Goal: Navigation & Orientation: Find specific page/section

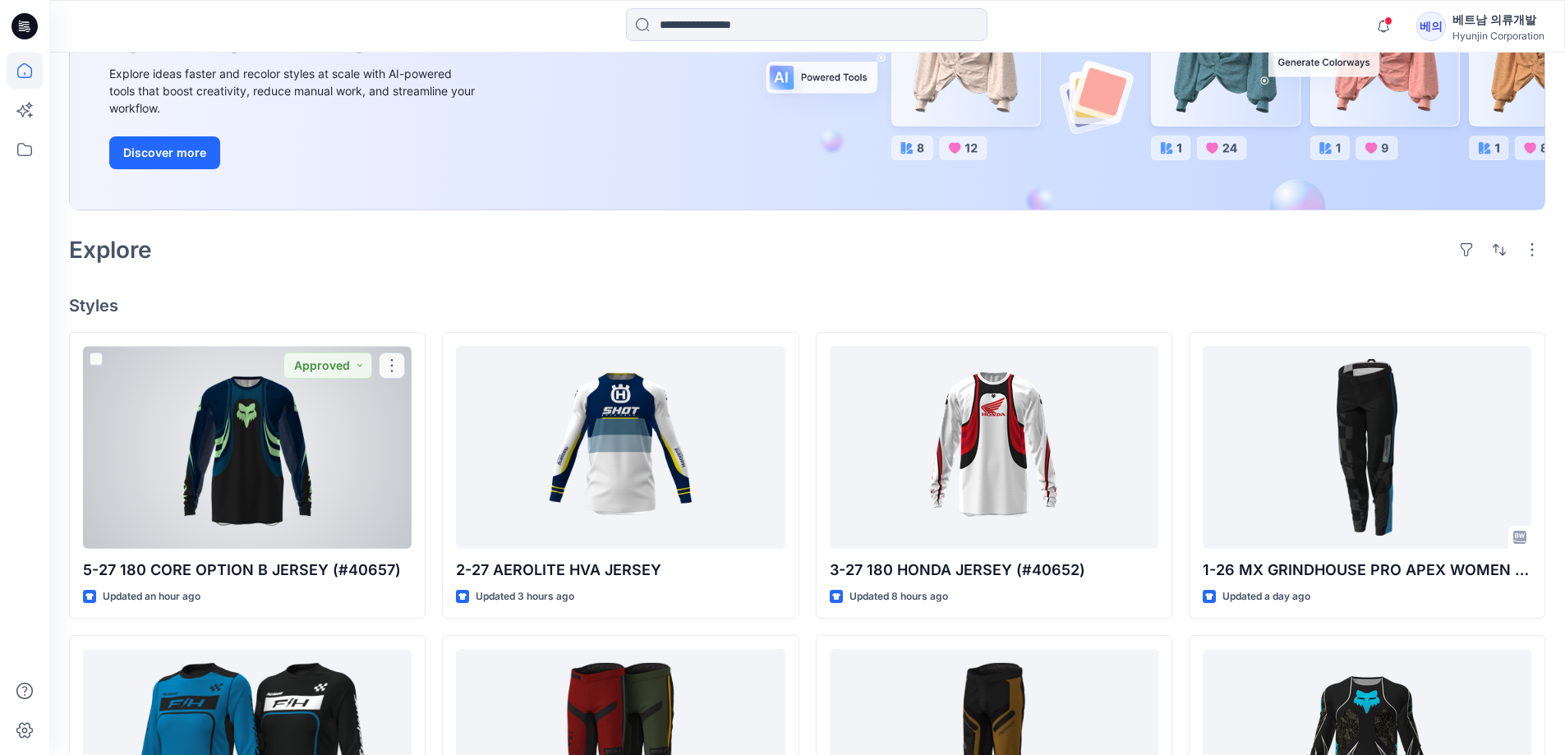
scroll to position [246, 0]
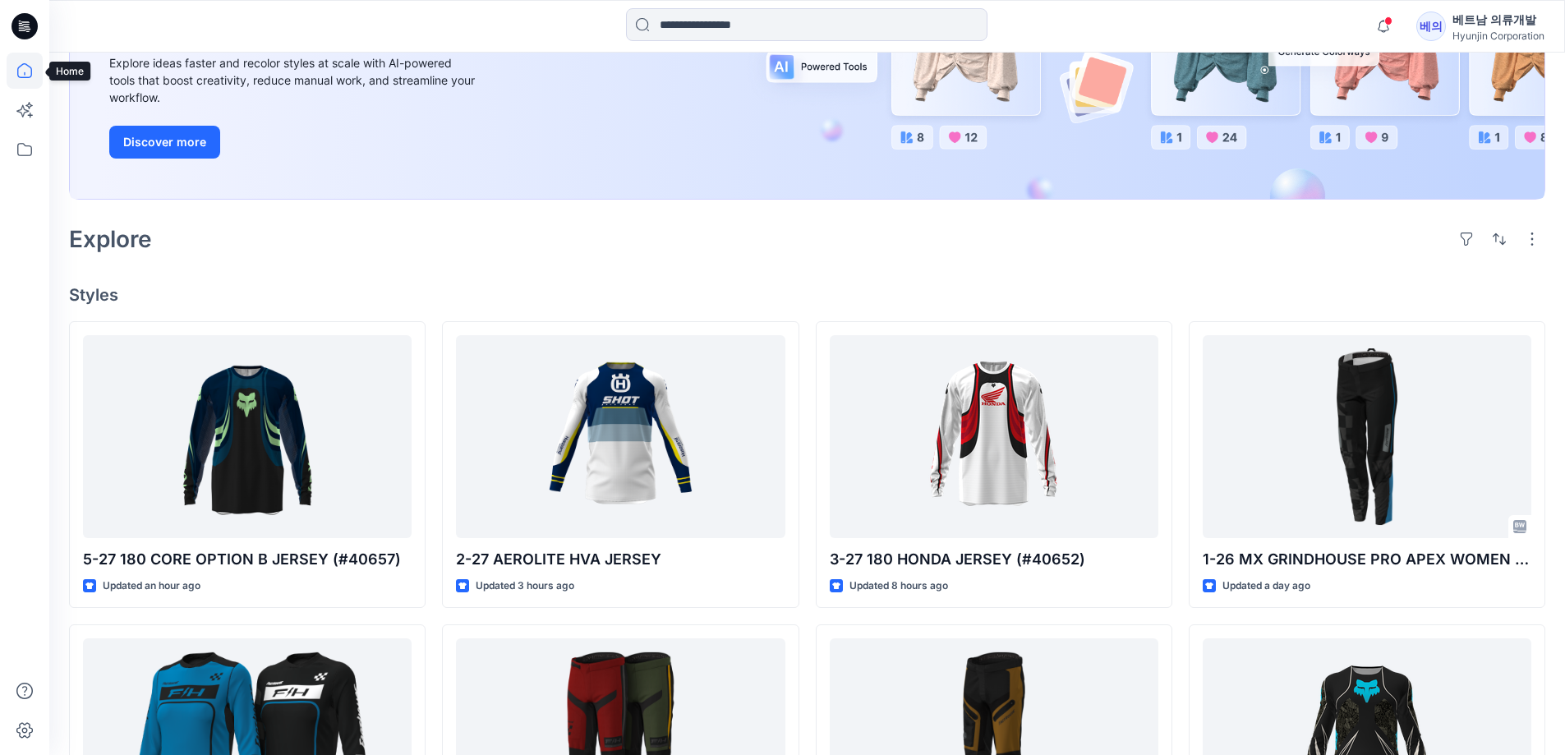
click at [25, 65] on icon at bounding box center [25, 71] width 36 height 36
click at [28, 146] on icon at bounding box center [24, 149] width 15 height 13
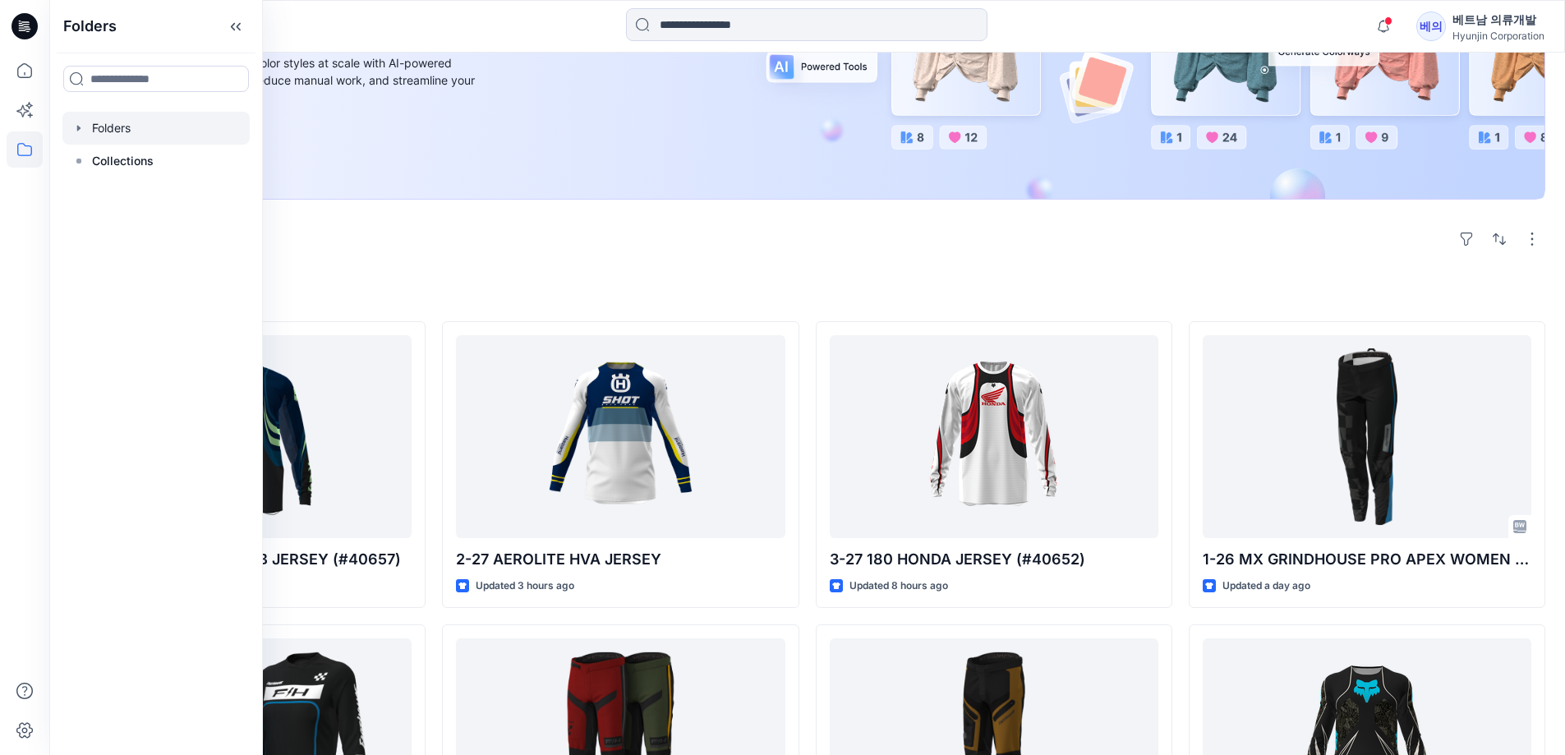
click at [112, 130] on div at bounding box center [155, 128] width 187 height 33
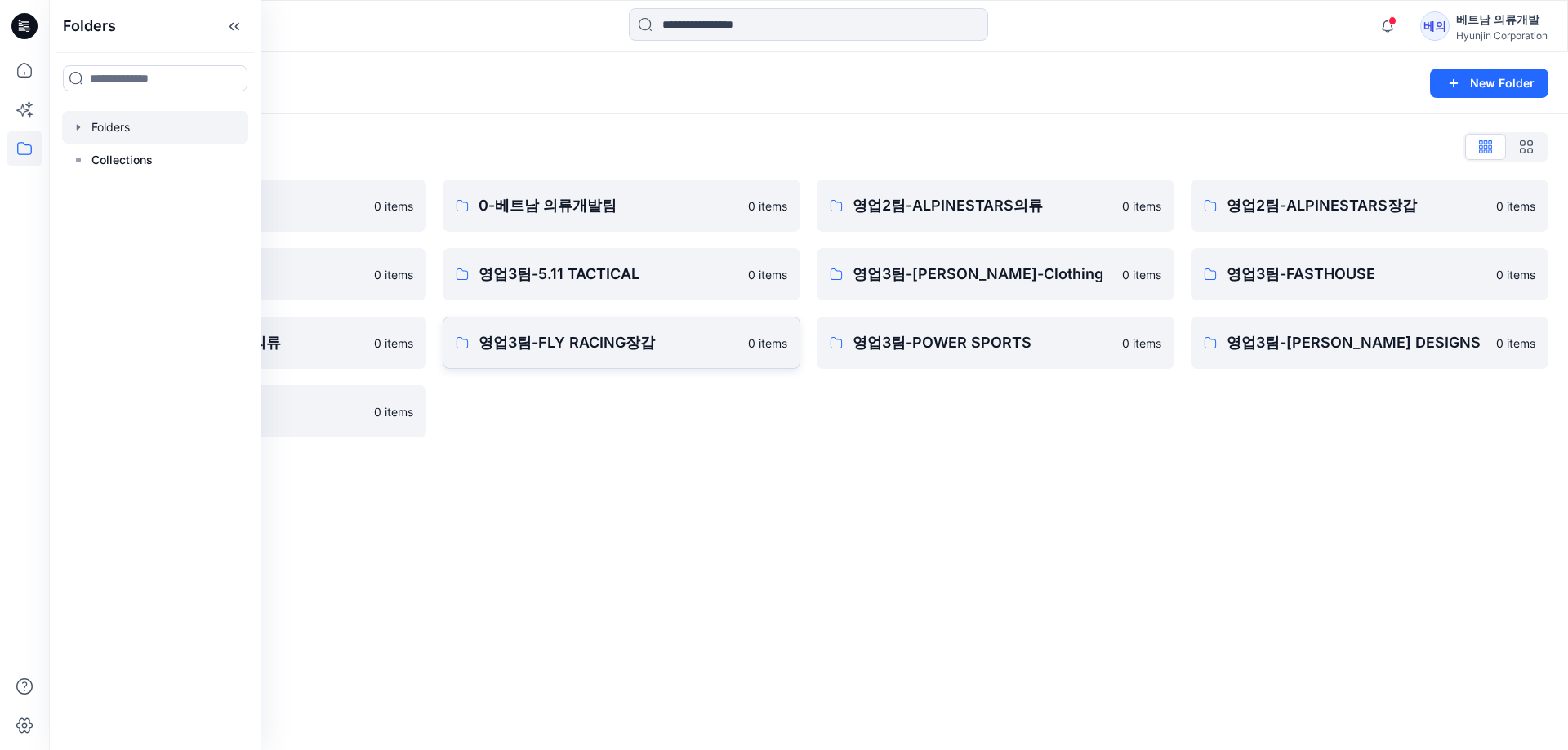
click at [524, 347] on p "영업3팀-FLY RACING장갑" at bounding box center [607, 343] width 259 height 23
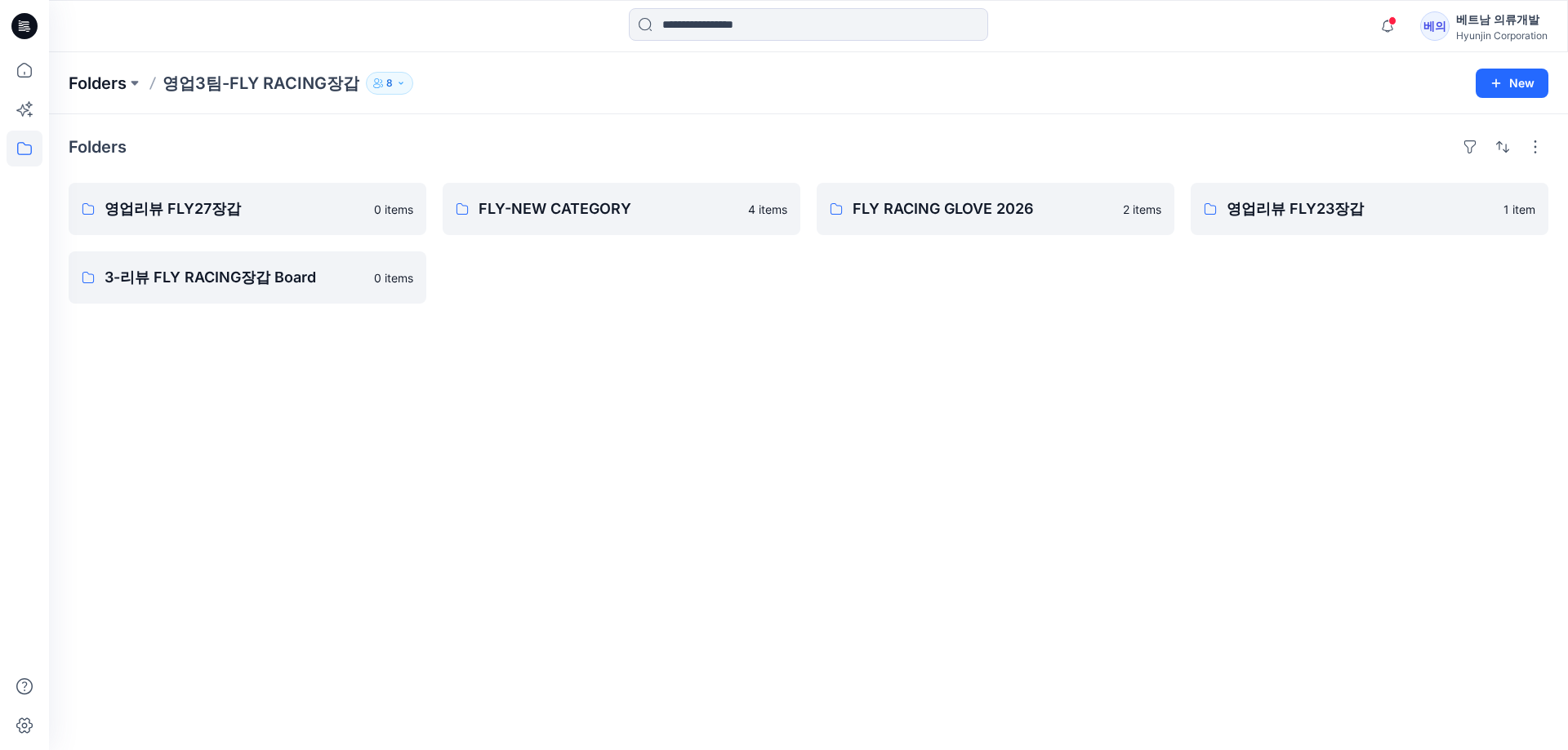
click at [126, 80] on p "Folders" at bounding box center [97, 82] width 58 height 23
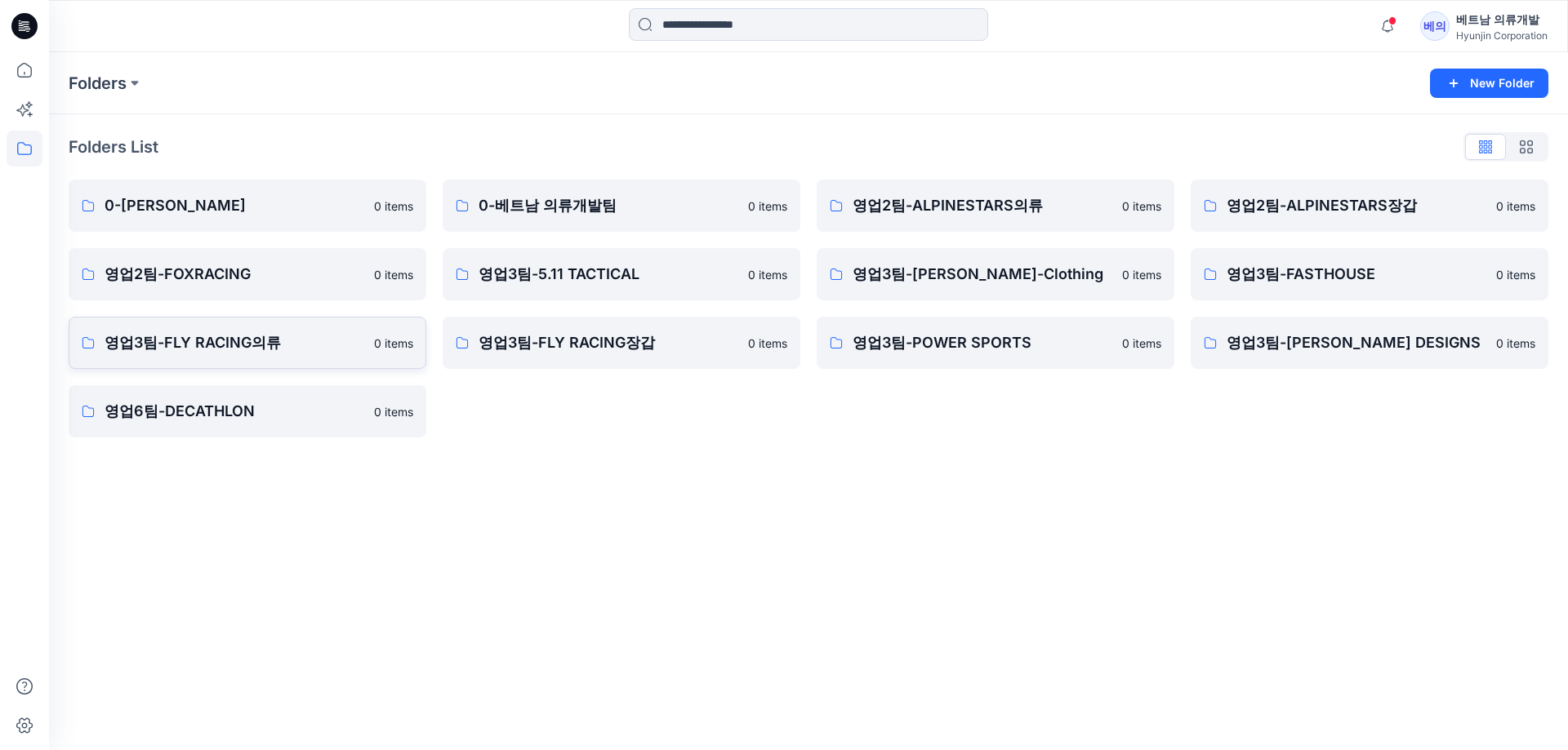
click at [232, 330] on link "영업3팀-FLY RACING의류 0 items" at bounding box center [247, 343] width 358 height 53
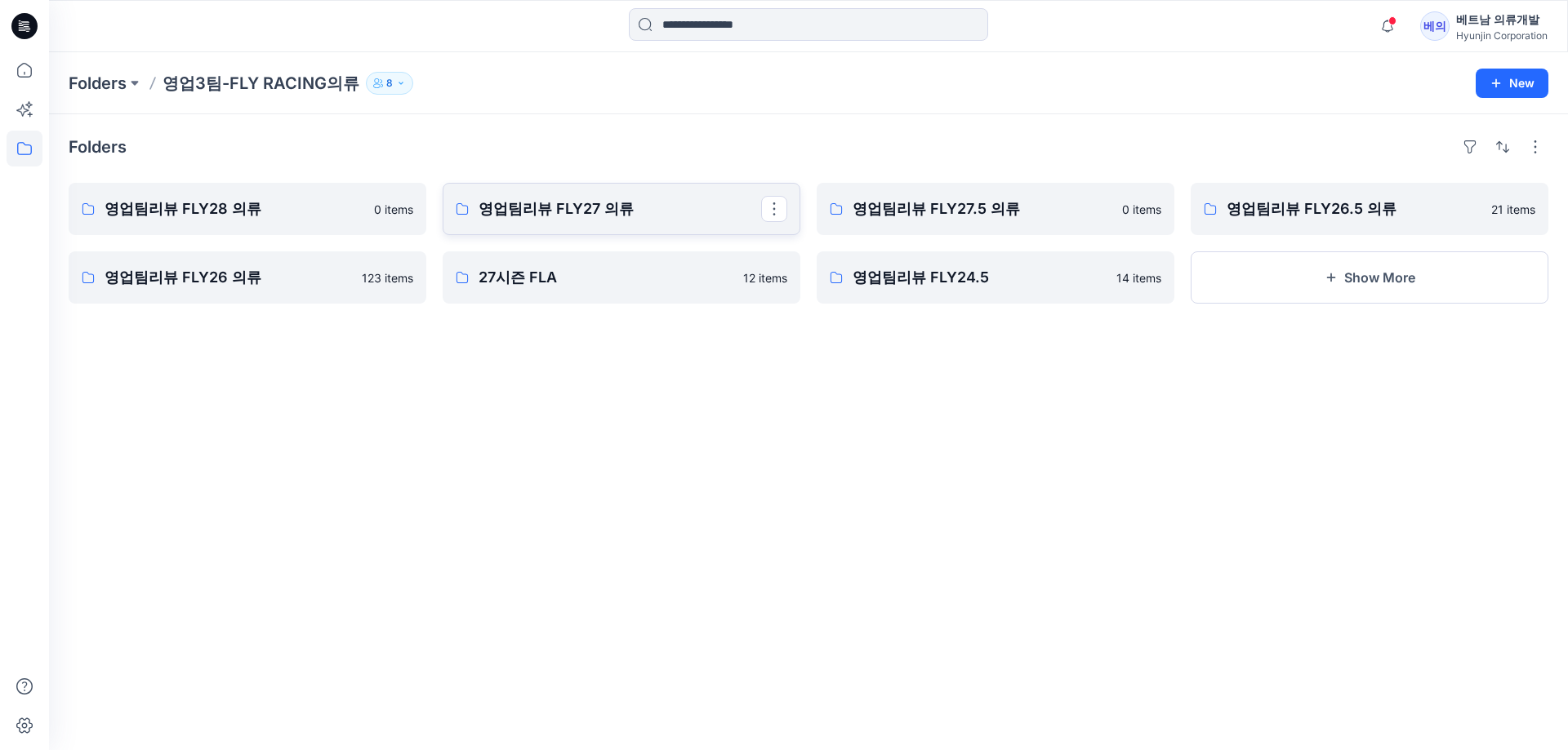
click at [574, 210] on p "영업팀리뷰 FLY27 의류" at bounding box center [619, 209] width 282 height 23
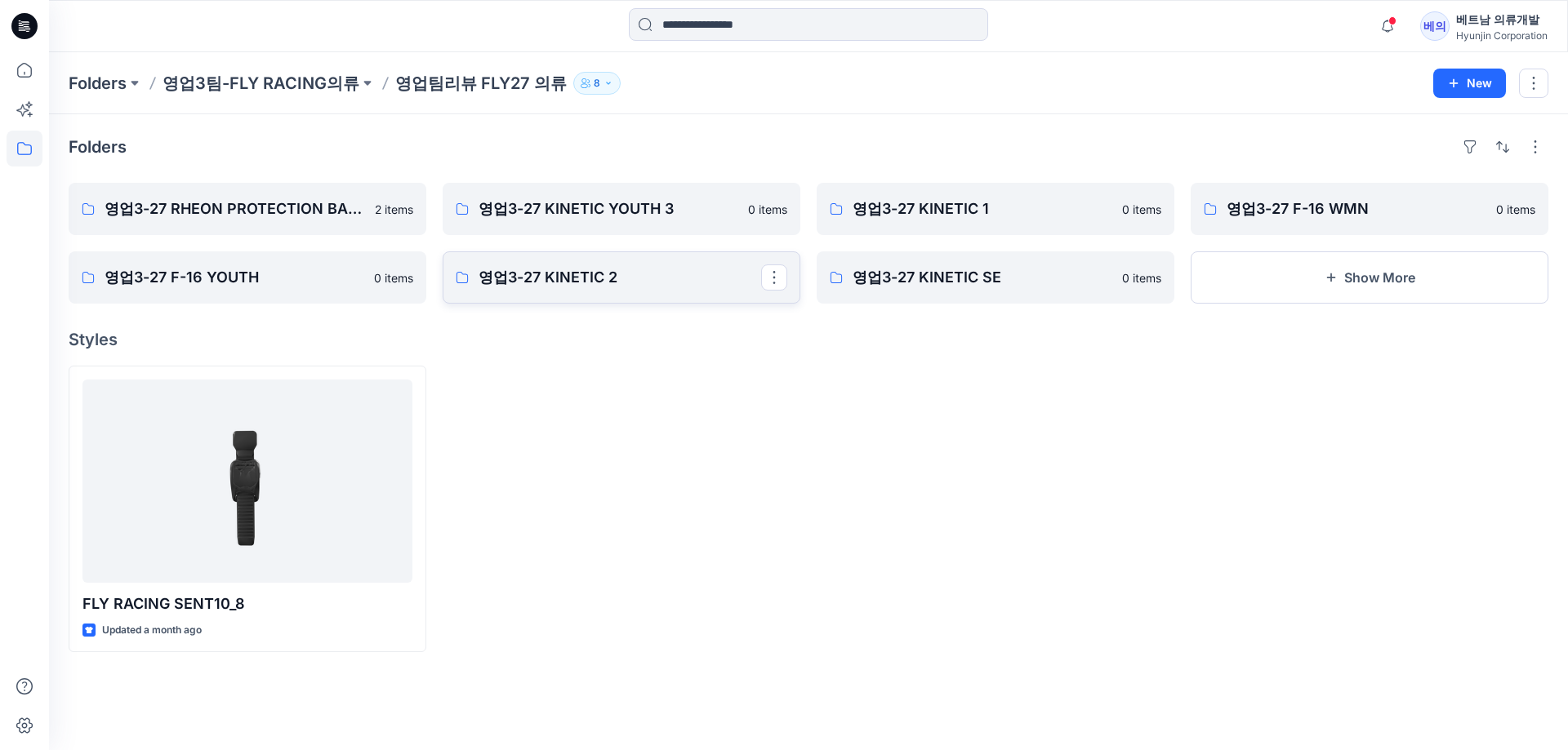
click at [605, 279] on p "영업3-27 KINETIC 2" at bounding box center [619, 277] width 282 height 23
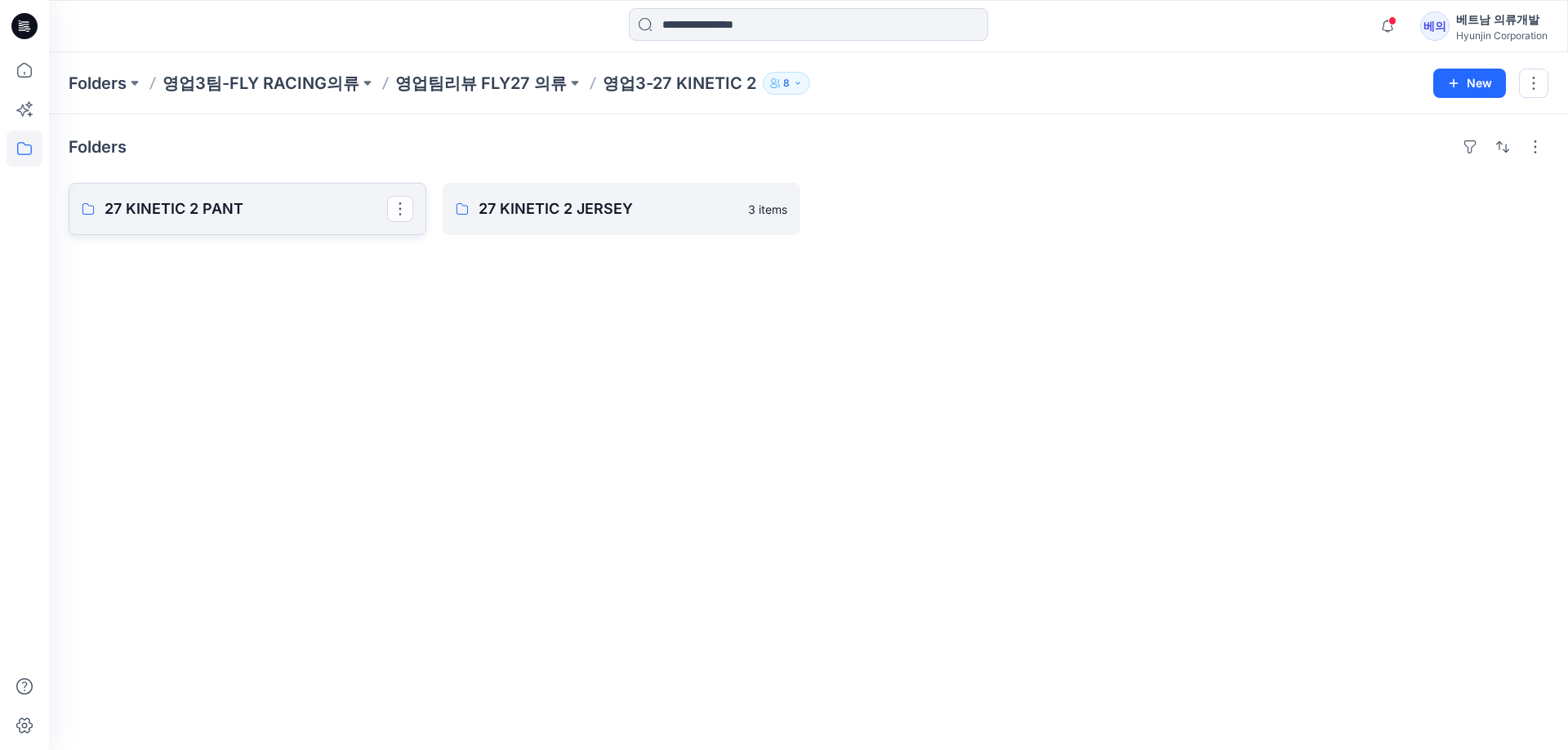
click at [183, 199] on p "27 KINETIC 2 PANT" at bounding box center [245, 209] width 282 height 23
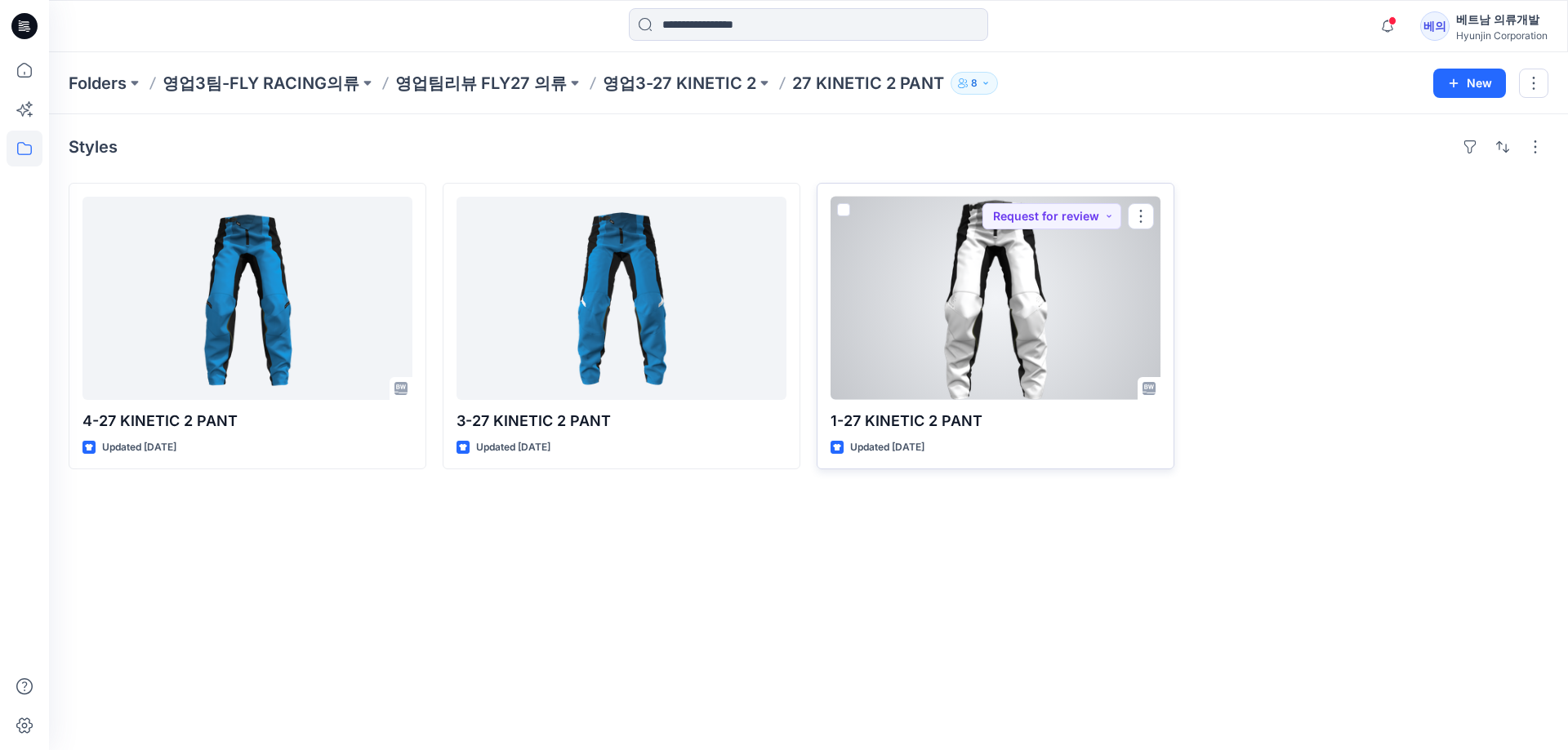
click at [964, 326] on div at bounding box center [996, 298] width 330 height 204
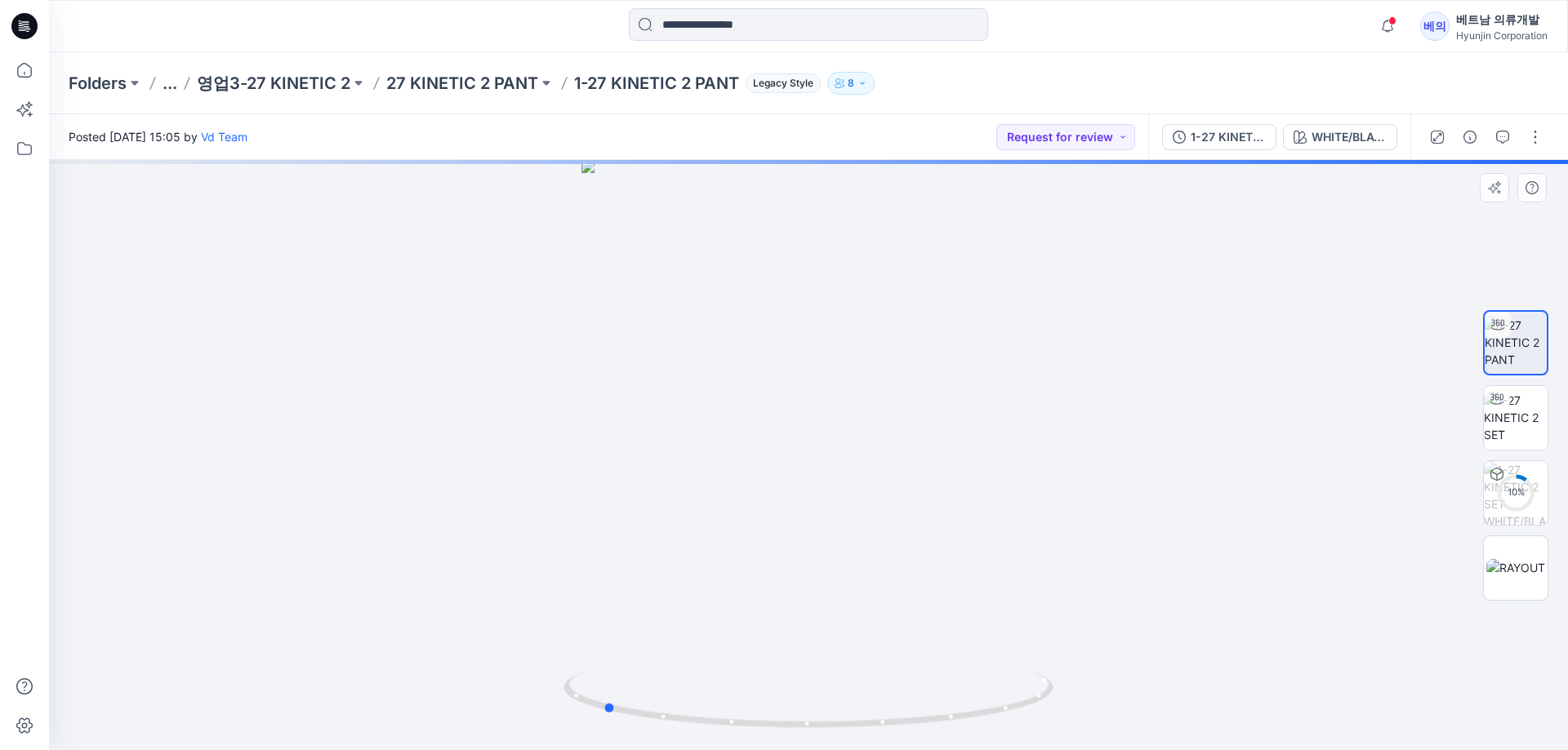
drag, startPoint x: 748, startPoint y: 384, endPoint x: 991, endPoint y: 381, distance: 243.0
click at [994, 381] on div at bounding box center [808, 455] width 1518 height 590
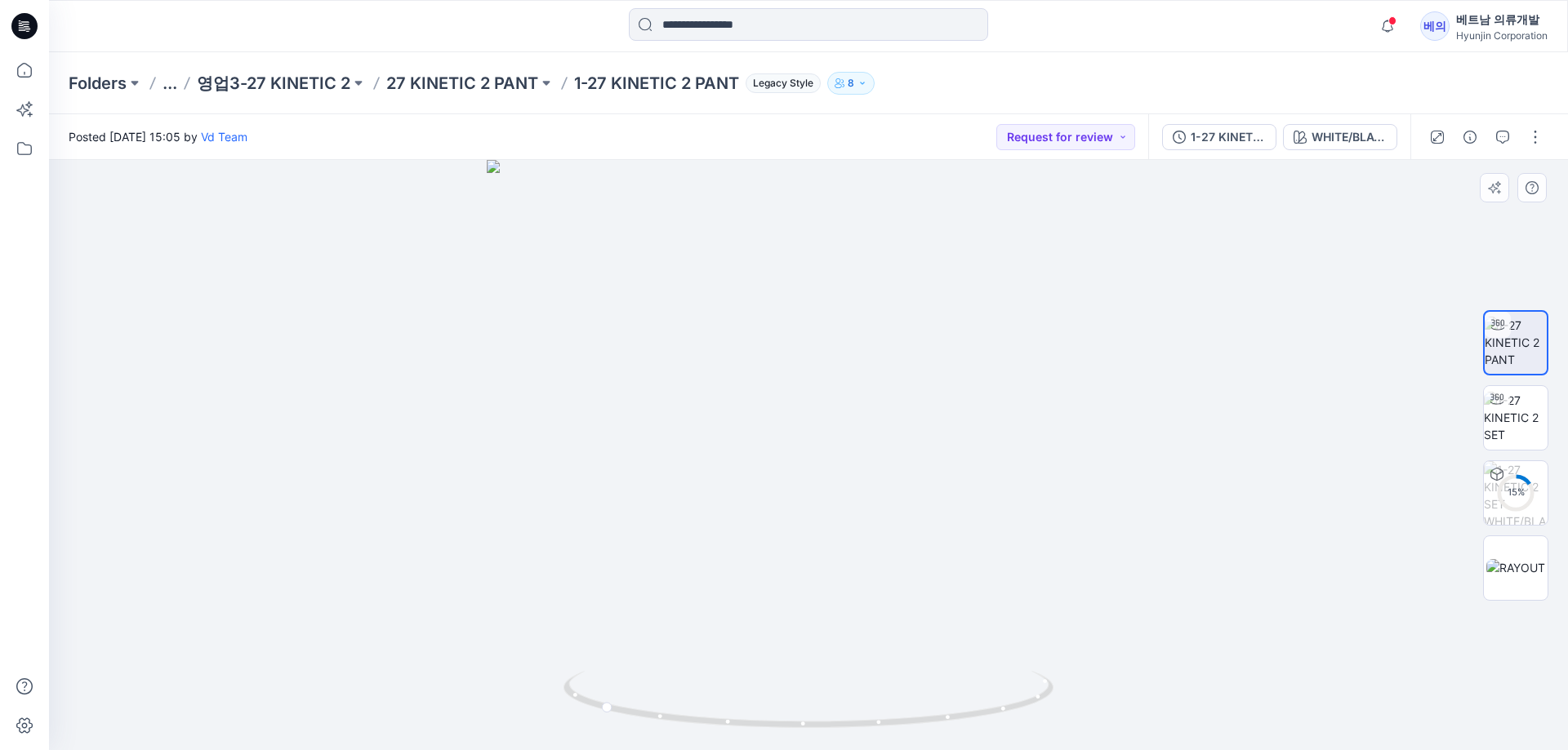
drag, startPoint x: 790, startPoint y: 237, endPoint x: 803, endPoint y: 391, distance: 154.5
click at [785, 499] on img at bounding box center [808, 455] width 643 height 590
drag, startPoint x: 787, startPoint y: 270, endPoint x: 799, endPoint y: 337, distance: 68.1
click at [799, 337] on img at bounding box center [808, 454] width 1209 height 592
